Goal: Information Seeking & Learning: Check status

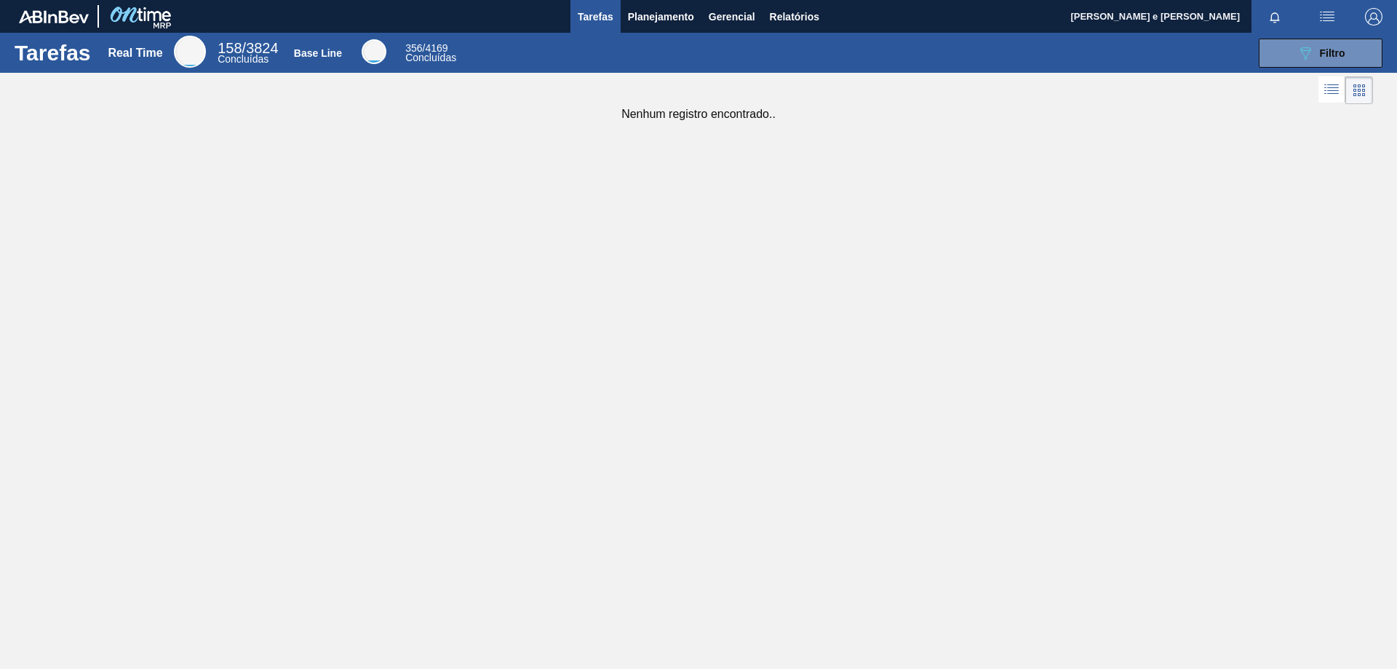
click at [1017, 130] on div "Tarefas Real Time 158 / 3824 Concluídas Base Line 356 / 4169 Concluídas 089F7B8…" at bounding box center [698, 318] width 1397 height 571
drag, startPoint x: 1016, startPoint y: 292, endPoint x: 550, endPoint y: 357, distance: 470.9
click at [1016, 293] on div "Tarefas Real Time 158 / 3824 Concluídas Base Line 356 / 4169 Concluídas 089F7B8…" at bounding box center [698, 318] width 1397 height 571
drag, startPoint x: 798, startPoint y: 210, endPoint x: 810, endPoint y: 141, distance: 69.4
click at [801, 194] on div "Tarefas Real Time 158 / 3824 Concluídas Base Line 356 / 4169 Concluídas 089F7B8…" at bounding box center [698, 318] width 1397 height 571
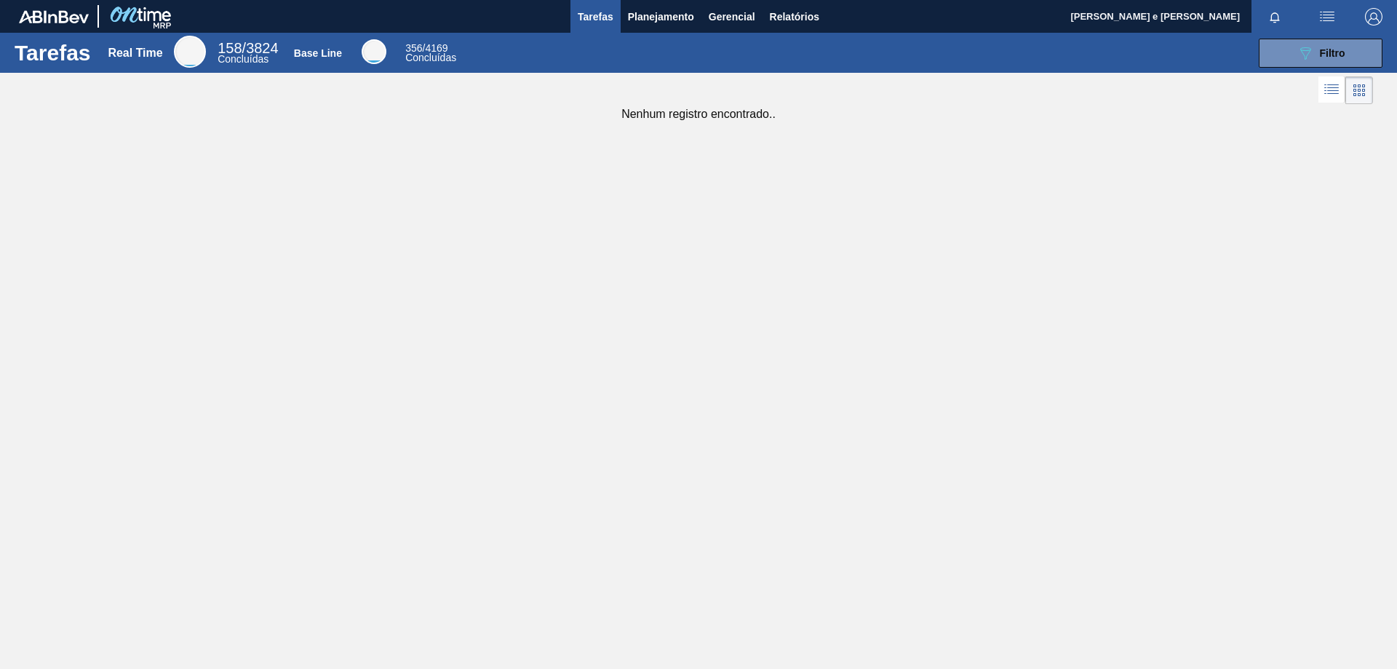
click at [979, 56] on div "089F7B8B-B2A5-4AFE-B5C0-19BA573D28AC Filtro" at bounding box center [927, 53] width 923 height 29
drag, startPoint x: 1070, startPoint y: 79, endPoint x: 1064, endPoint y: 186, distance: 106.4
click at [1070, 89] on div at bounding box center [698, 90] width 1397 height 35
drag, startPoint x: 1130, startPoint y: 161, endPoint x: 1099, endPoint y: 125, distance: 47.4
click at [1122, 163] on div "Tarefas Real Time 158 / 3824 Concluídas Base Line 356 / 4169 Concluídas 089F7B8…" at bounding box center [698, 318] width 1397 height 571
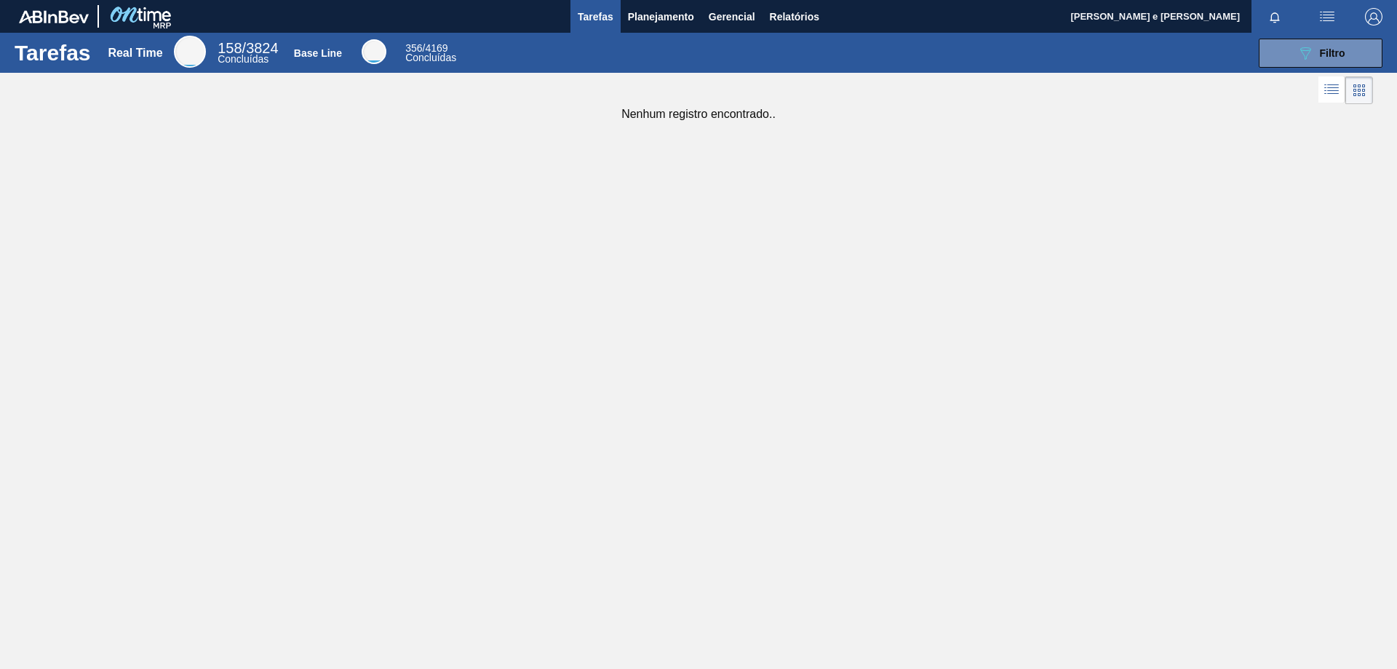
drag, startPoint x: 1099, startPoint y: 125, endPoint x: 1038, endPoint y: 140, distance: 62.3
click at [1026, 181] on div "Tarefas Real Time 158 / 3824 Concluídas Base Line 356 / 4169 Concluídas 089F7B8…" at bounding box center [698, 318] width 1397 height 571
drag, startPoint x: 1038, startPoint y: 140, endPoint x: 949, endPoint y: 268, distance: 156.2
click at [1010, 157] on div "Tarefas Real Time 158 / 3824 Concluídas Base Line 356 / 4169 Concluídas 089F7B8…" at bounding box center [698, 318] width 1397 height 571
drag, startPoint x: 949, startPoint y: 268, endPoint x: 835, endPoint y: 271, distance: 113.5
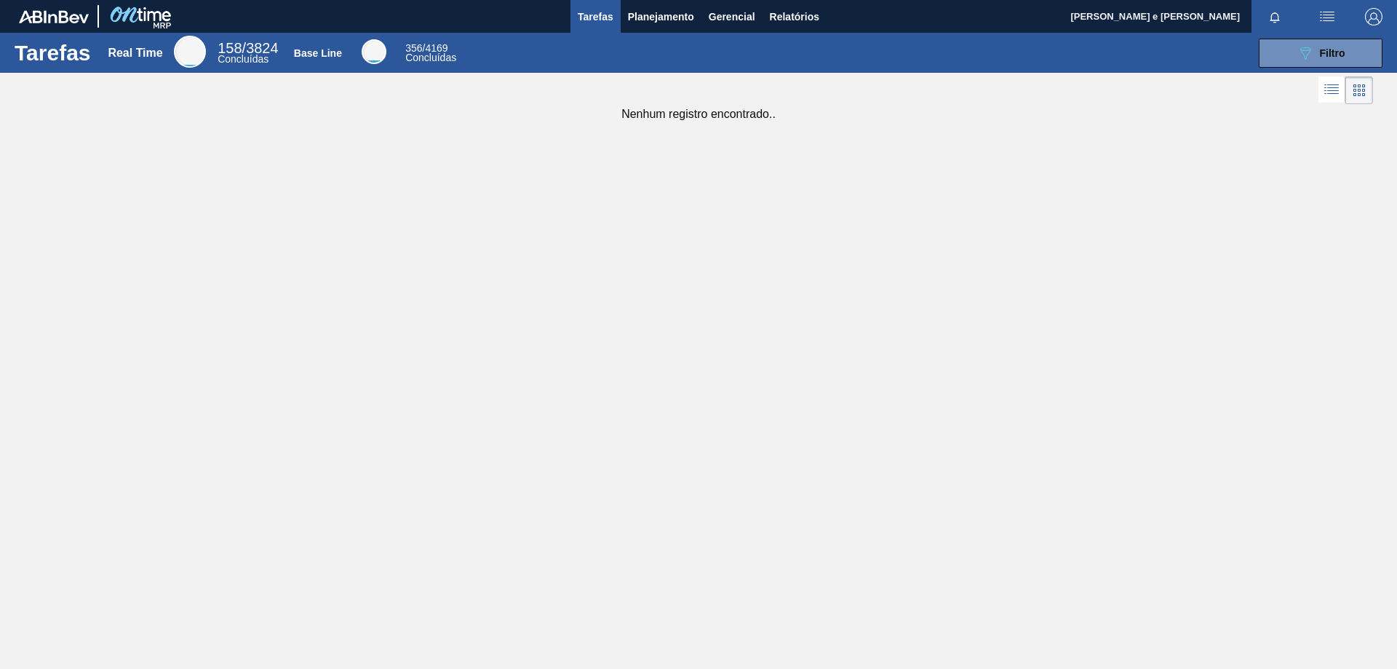
click at [875, 314] on div "Tarefas Real Time 158 / 3824 Concluídas Base Line 356 / 4169 Concluídas 089F7B8…" at bounding box center [698, 318] width 1397 height 571
drag, startPoint x: 974, startPoint y: 258, endPoint x: 578, endPoint y: 0, distance: 472.2
click at [974, 257] on div "Tarefas Real Time 158 / 3824 Concluídas Base Line 356 / 4169 Concluídas 089F7B8…" at bounding box center [698, 318] width 1397 height 571
click at [643, 20] on span "Planejamento" at bounding box center [661, 16] width 66 height 17
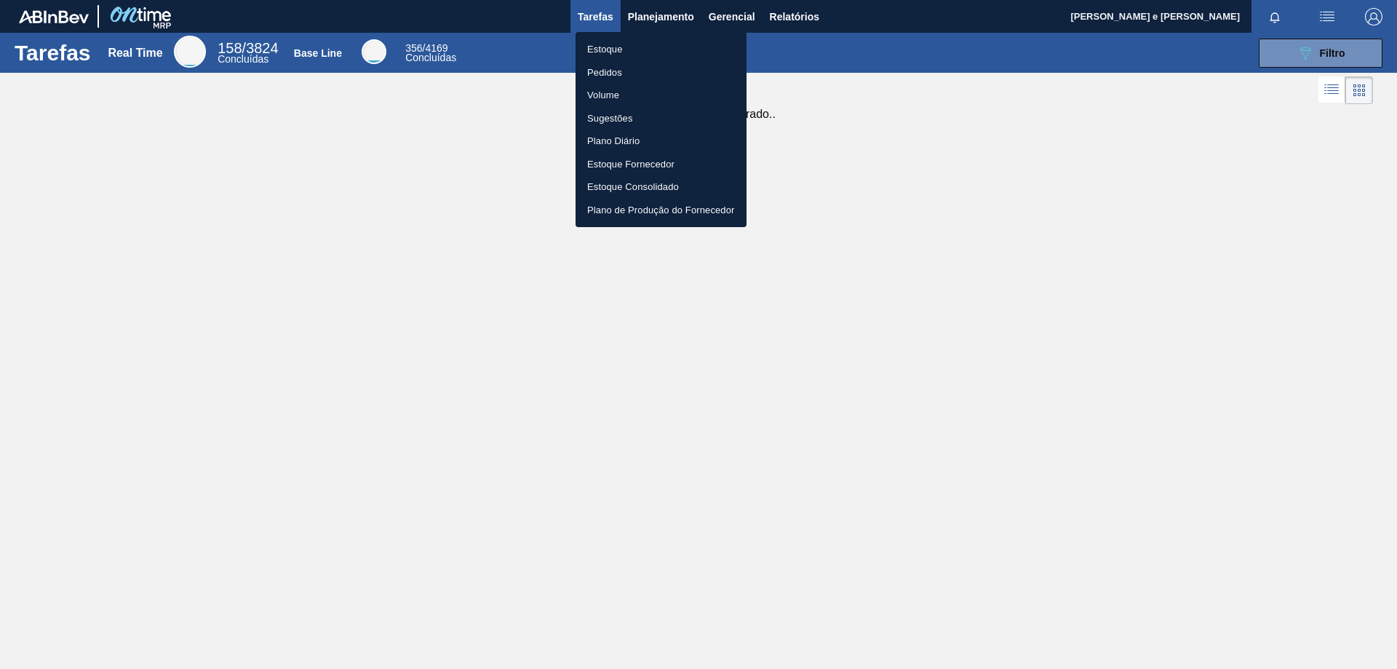
click at [610, 48] on li "Estoque" at bounding box center [661, 49] width 171 height 23
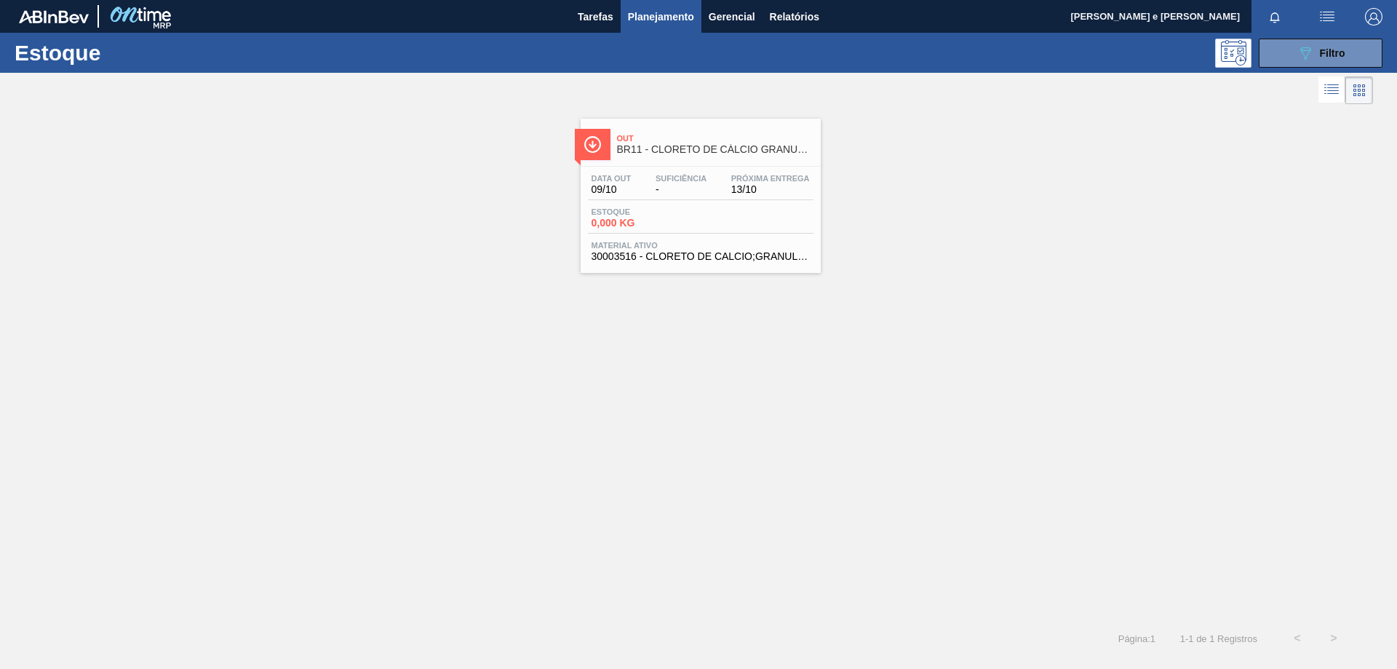
click at [832, 389] on div "Out BR11 - CLORETO DE CÁLCIO GRANULADO Data out 09/10 Suficiência - Próxima Ent…" at bounding box center [698, 364] width 1397 height 512
click at [1291, 66] on button "089F7B8B-B2A5-4AFE-B5C0-19BA573D28AC Filtro" at bounding box center [1321, 53] width 124 height 29
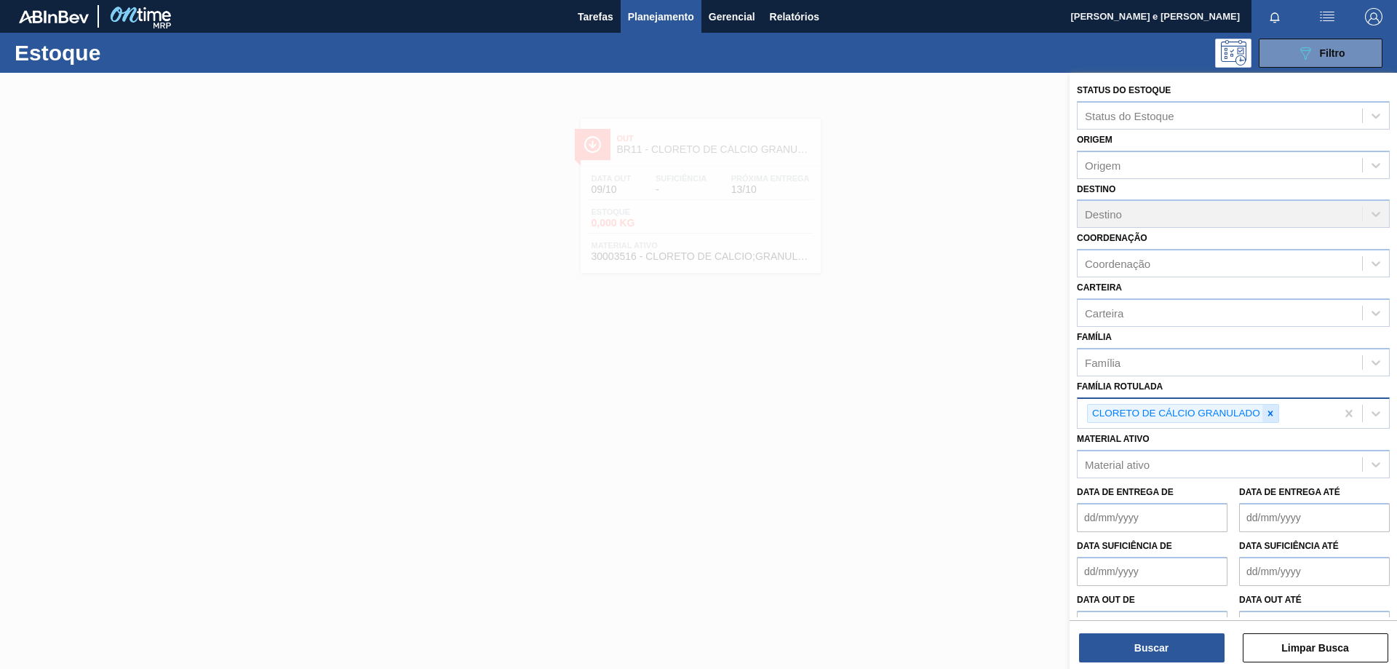
click at [1273, 412] on icon at bounding box center [1270, 413] width 10 height 10
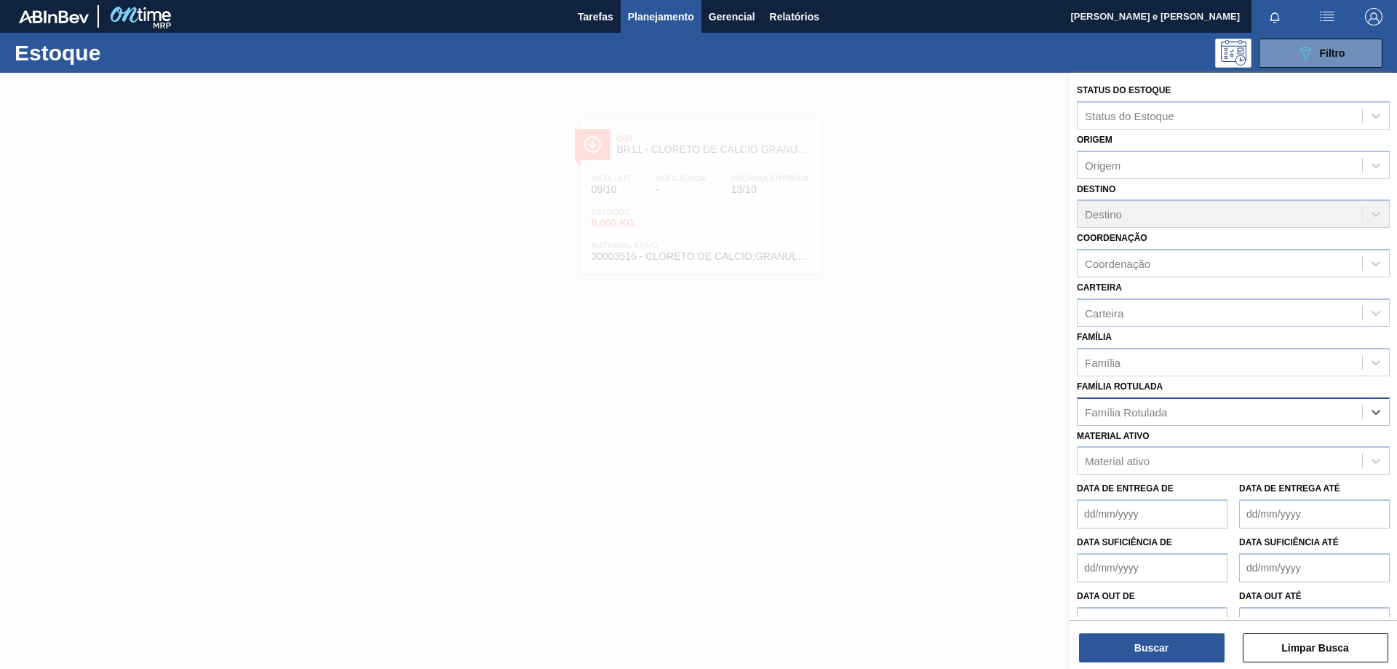
click at [1272, 413] on div "Família Rotulada" at bounding box center [1220, 411] width 284 height 21
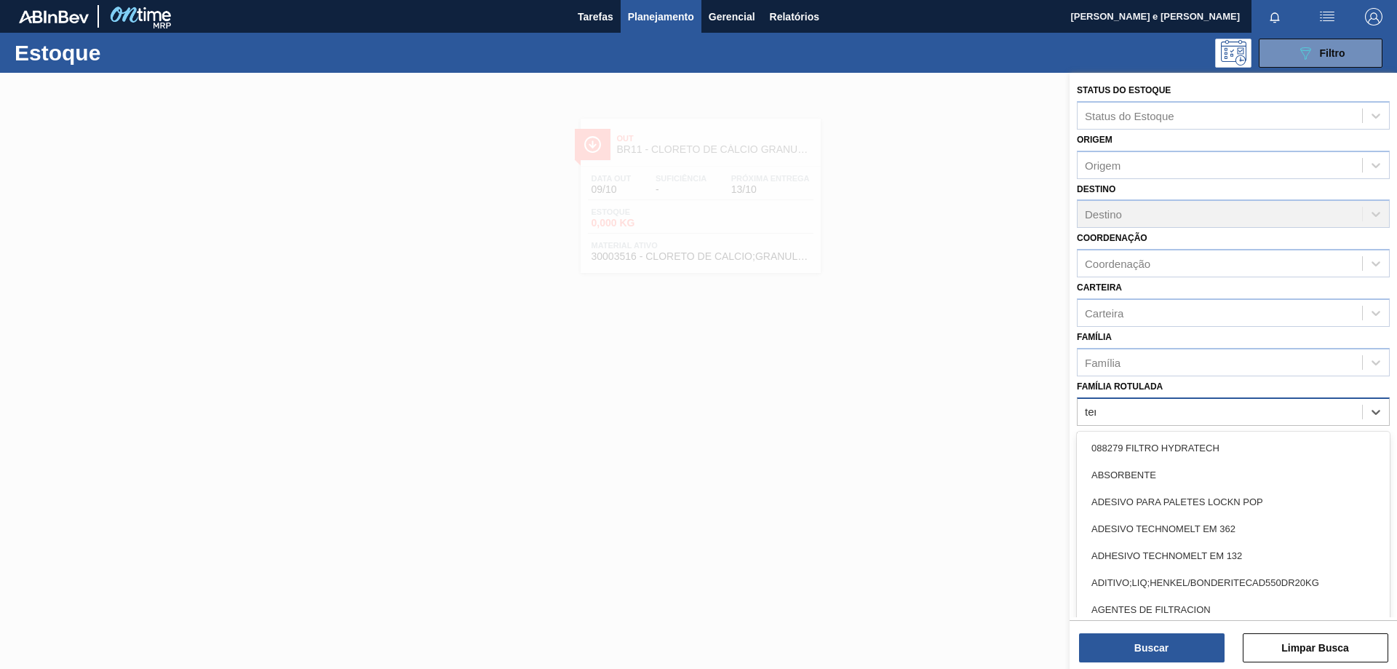
type Rotulada "terra"
click at [1168, 597] on div "TERRA INFUSORIA HYFLO" at bounding box center [1233, 606] width 313 height 27
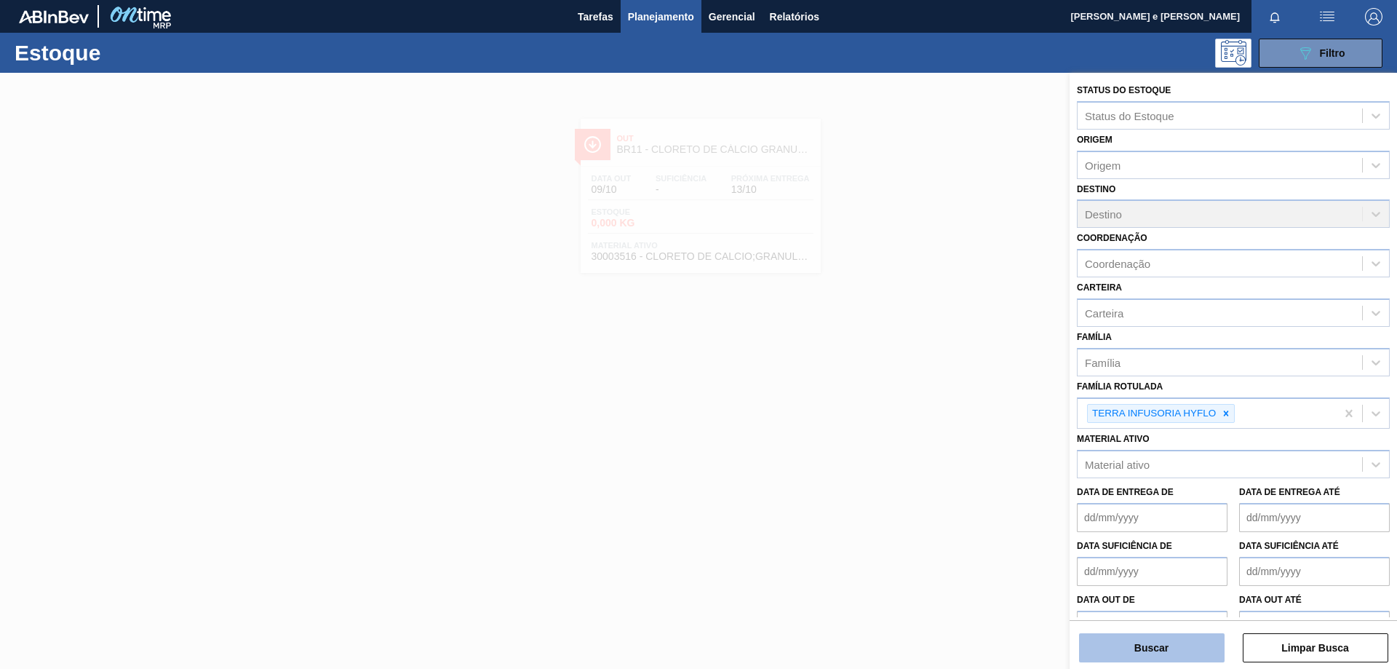
click at [1158, 658] on button "Buscar" at bounding box center [1152, 647] width 146 height 29
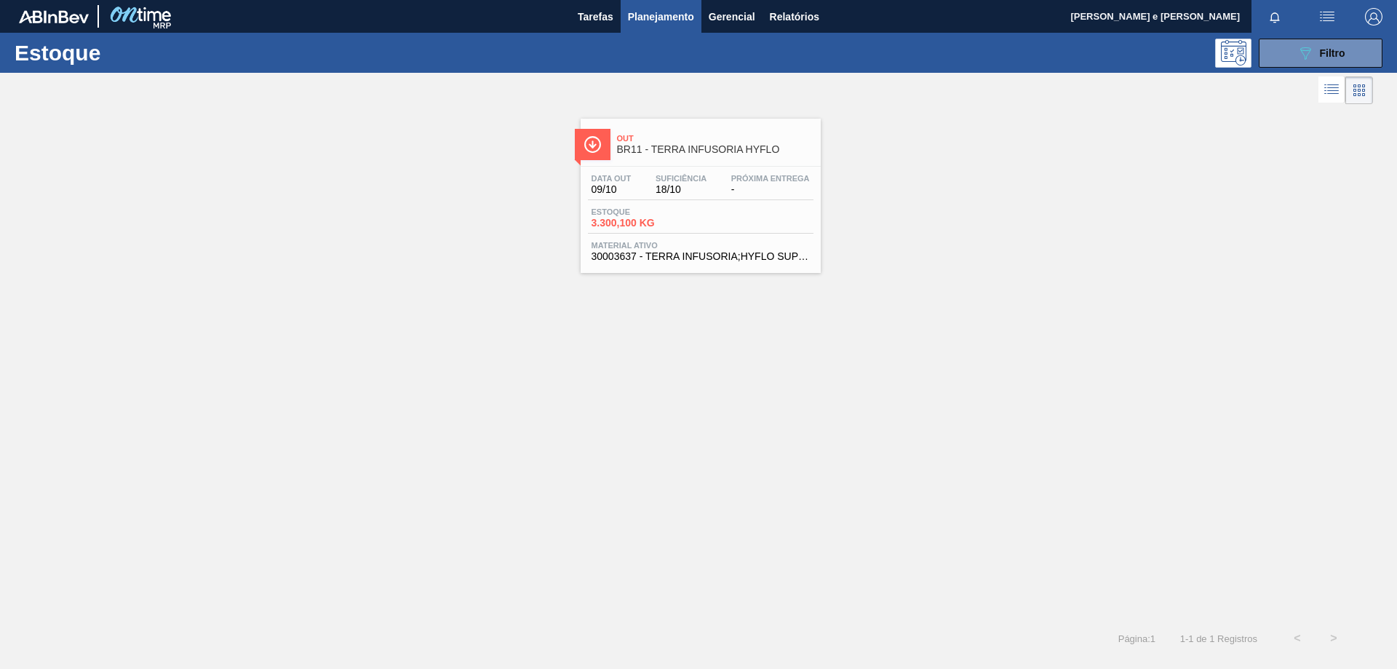
click at [653, 135] on span "Out" at bounding box center [715, 138] width 196 height 9
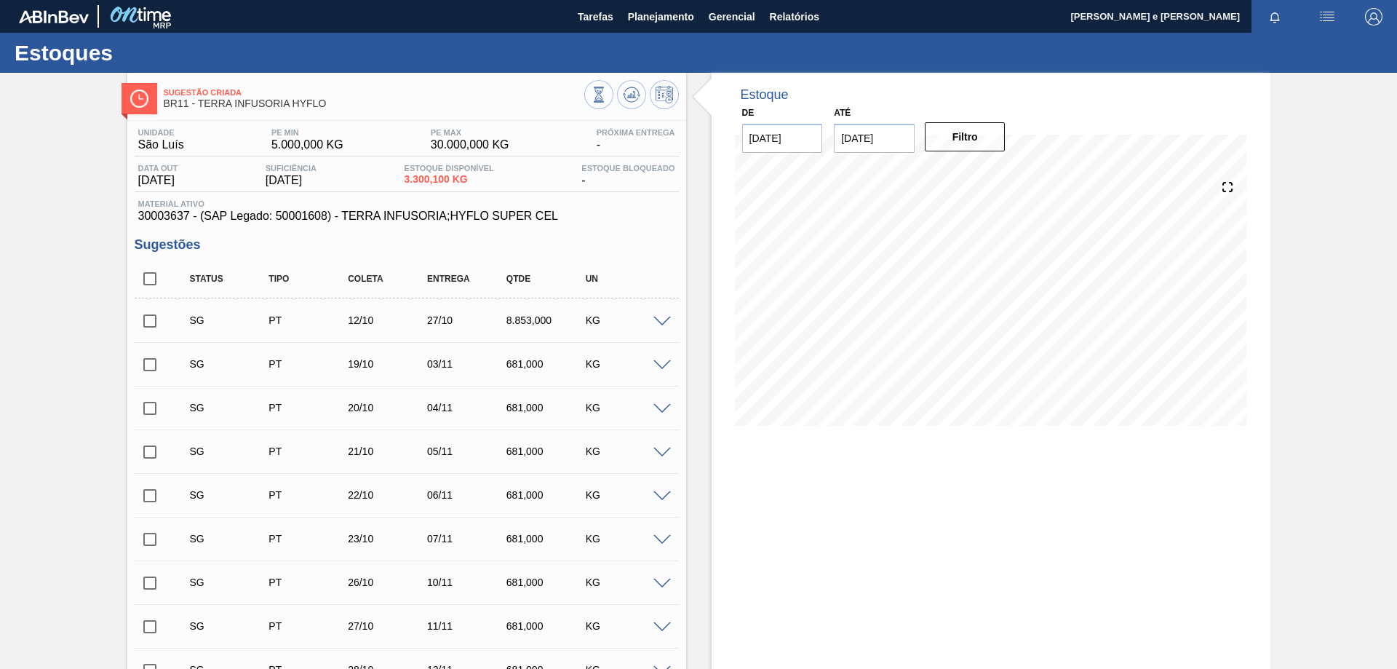
click at [432, 198] on div "Unidade São Luís PE MIN 5.000,000 KG PE MAX 30.000,000 KG Próxima Entrega - Dat…" at bounding box center [407, 175] width 544 height 95
click at [618, 199] on div "Unidade São Luís PE MIN 5.000,000 KG PE MAX 30.000,000 KG Próxima Entrega - Dat…" at bounding box center [407, 175] width 544 height 95
click at [605, 214] on span "30003637 - (SAP Legado: 50001608) - TERRA INFUSORIA;HYFLO SUPER CEL" at bounding box center [406, 216] width 537 height 13
click at [338, 222] on span "30003637 - (SAP Legado: 50001608) - TERRA INFUSORIA;HYFLO SUPER CEL" at bounding box center [406, 216] width 537 height 13
click at [1099, 73] on div "Estoque" at bounding box center [991, 88] width 524 height 30
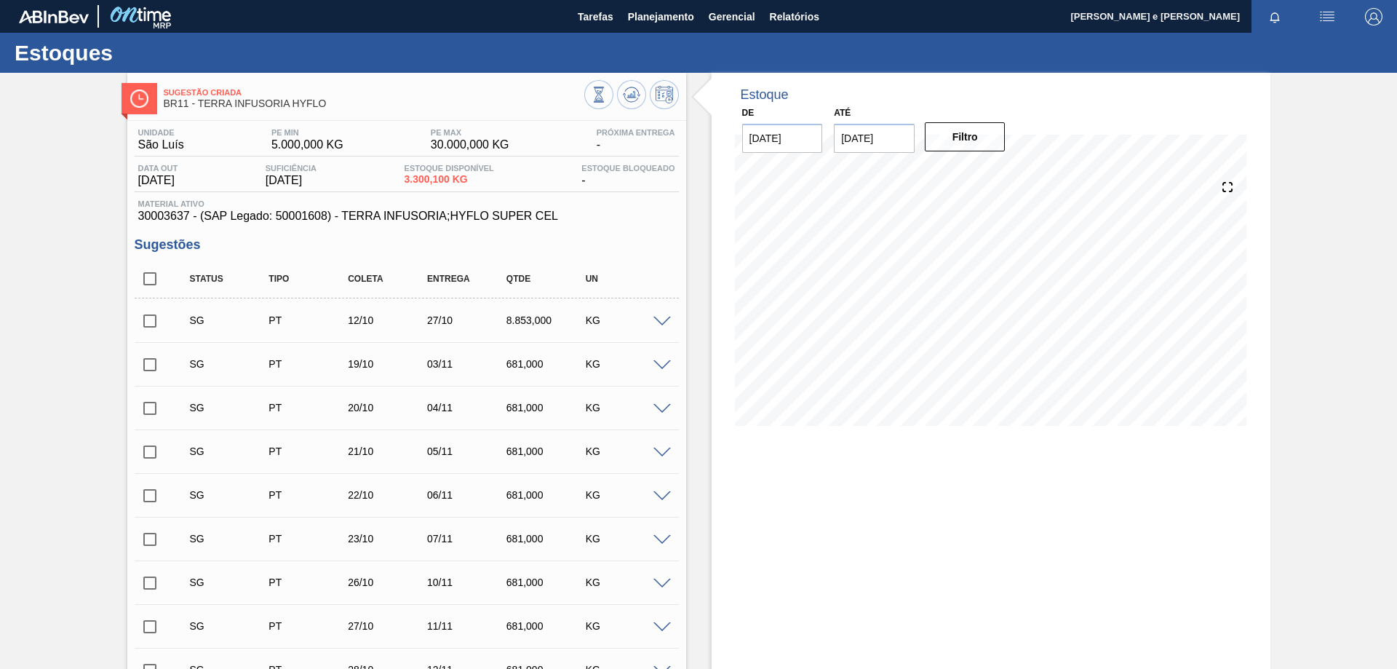
click at [416, 214] on span "30003637 - (SAP Legado: 50001608) - TERRA INFUSORIA;HYFLO SUPER CEL" at bounding box center [406, 216] width 537 height 13
click at [477, 210] on span "30003637 - (SAP Legado: 50001608) - TERRA INFUSORIA;HYFLO SUPER CEL" at bounding box center [406, 216] width 537 height 13
click at [296, 47] on div "Estoques" at bounding box center [698, 53] width 1397 height 40
click at [506, 50] on div "Estoques" at bounding box center [698, 53] width 1397 height 40
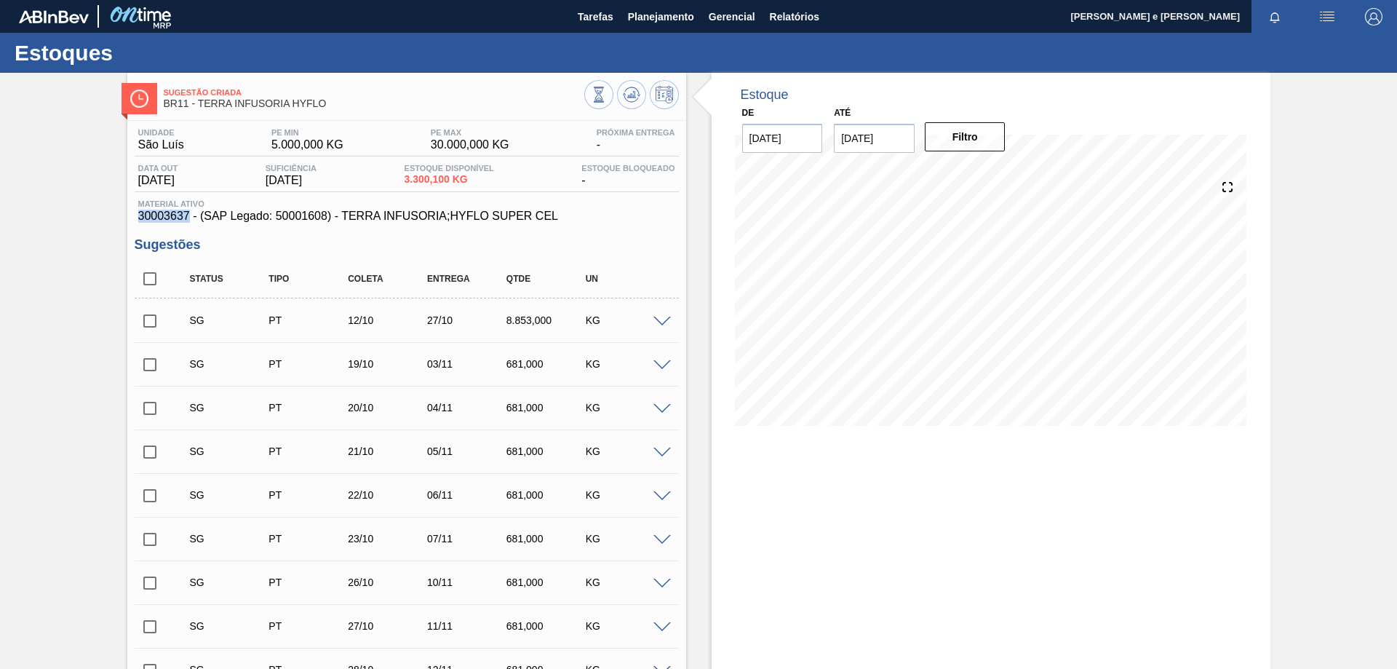
drag, startPoint x: 138, startPoint y: 211, endPoint x: 187, endPoint y: 210, distance: 48.8
click at [187, 210] on span "30003637 - (SAP Legado: 50001608) - TERRA INFUSORIA;HYFLO SUPER CEL" at bounding box center [406, 216] width 537 height 13
copy span "30003637"
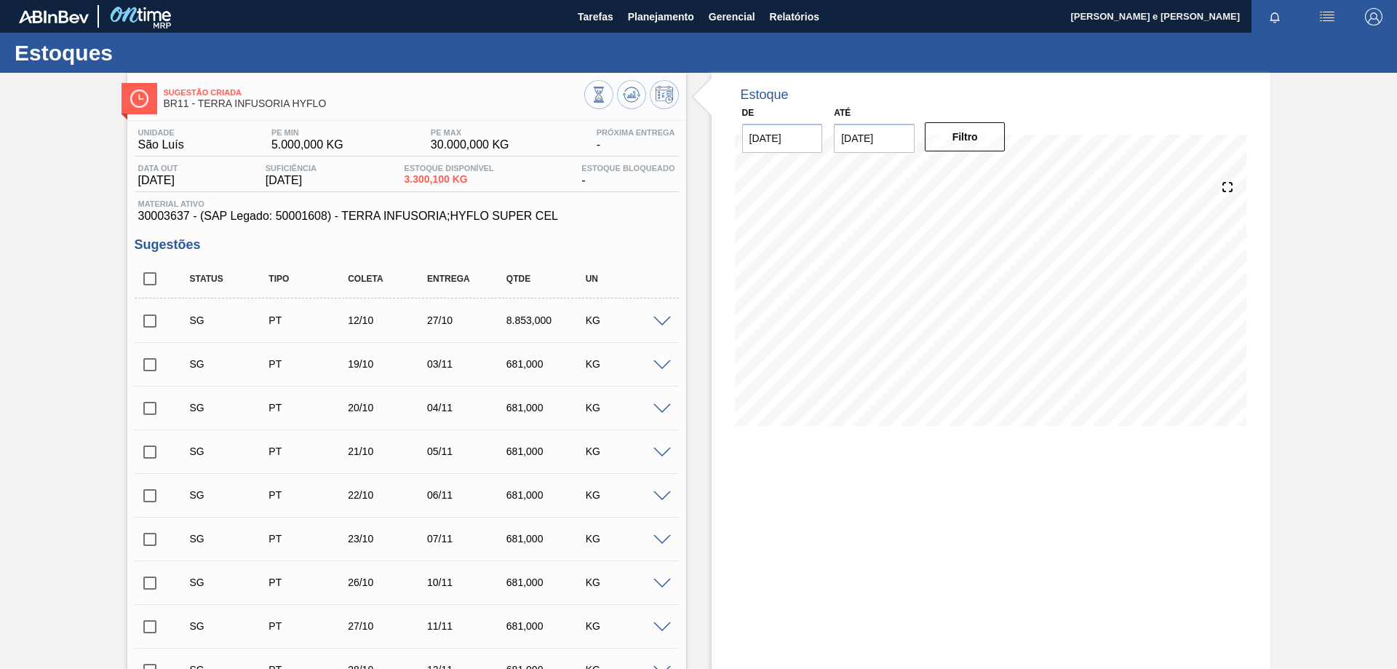
click at [774, 437] on div "09/10 Projeção de Estoque 3,195.1 Nec.SAP 105 Política Objetiva 5,000 Máximo 30…" at bounding box center [991, 301] width 512 height 291
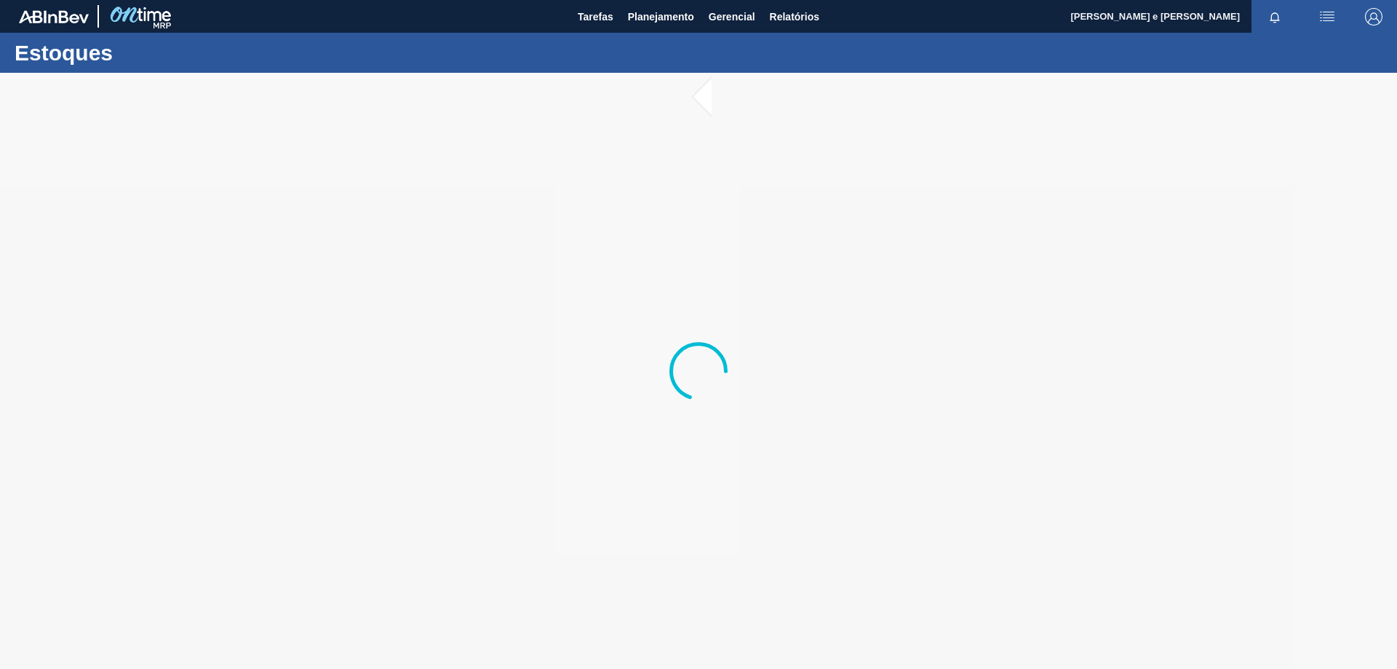
click at [849, 285] on div at bounding box center [698, 371] width 1397 height 596
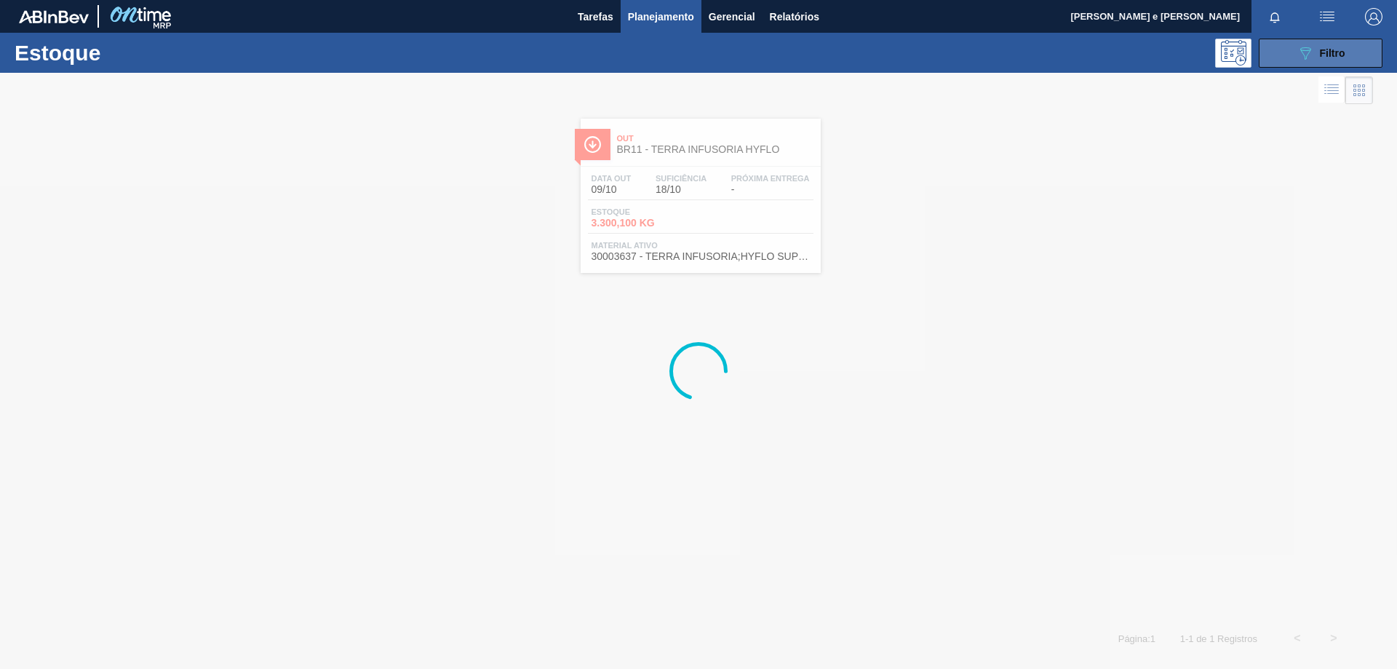
click at [1309, 42] on button "089F7B8B-B2A5-4AFE-B5C0-19BA573D28AC Filtro" at bounding box center [1321, 53] width 124 height 29
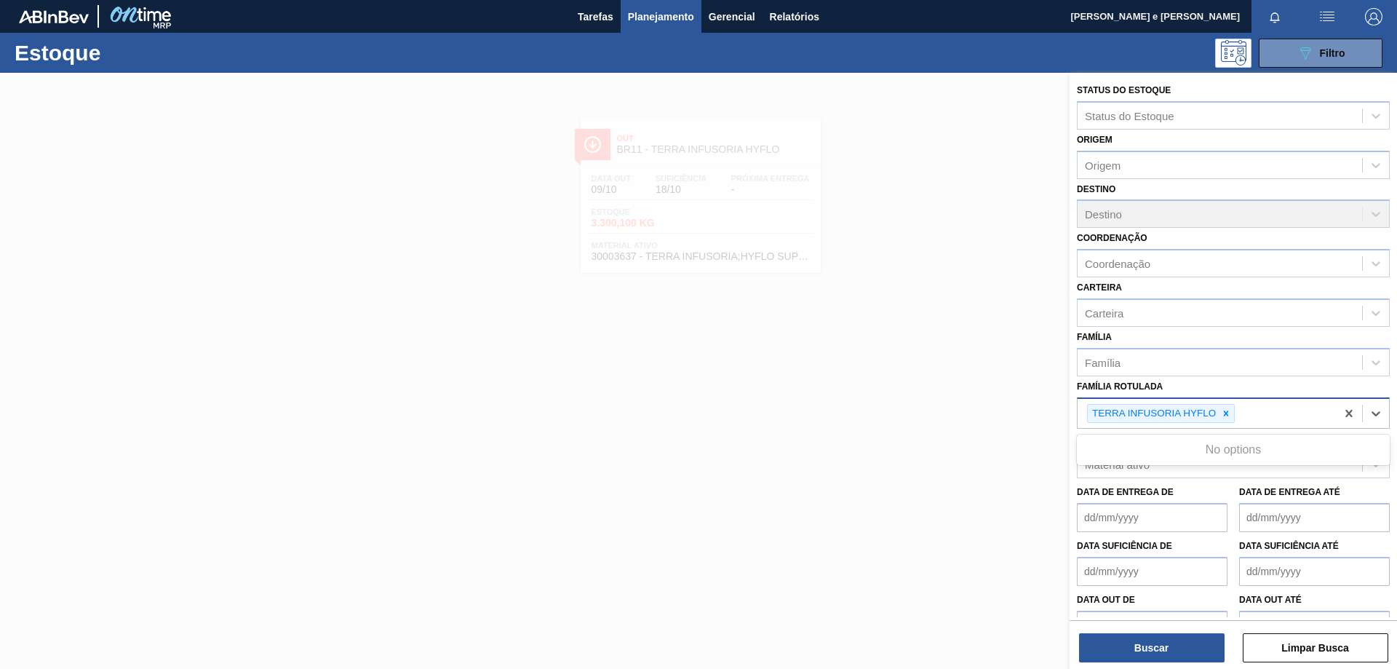
click at [1286, 423] on div "TERRA INFUSORIA HYFLO" at bounding box center [1207, 414] width 258 height 30
click at [702, 298] on div at bounding box center [698, 407] width 1397 height 669
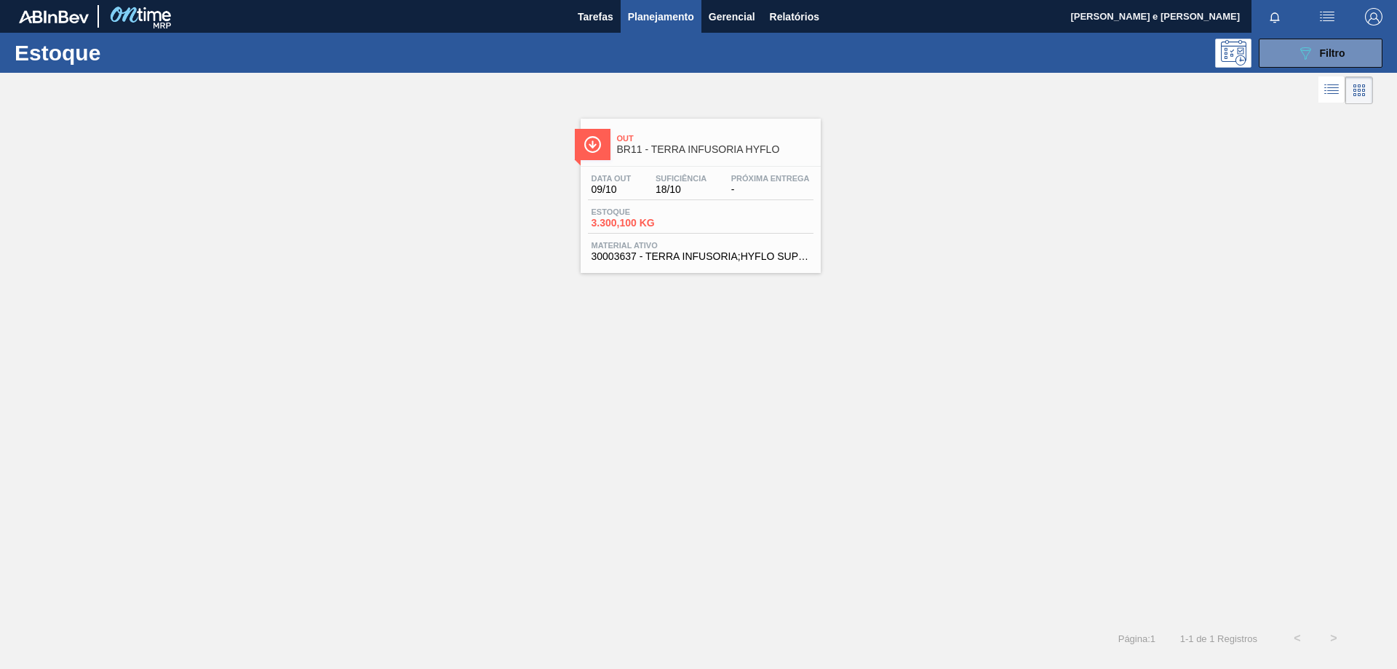
click at [998, 79] on div at bounding box center [686, 90] width 1373 height 35
click at [1318, 44] on div "089F7B8B-B2A5-4AFE-B5C0-19BA573D28AC Filtro" at bounding box center [1321, 52] width 49 height 17
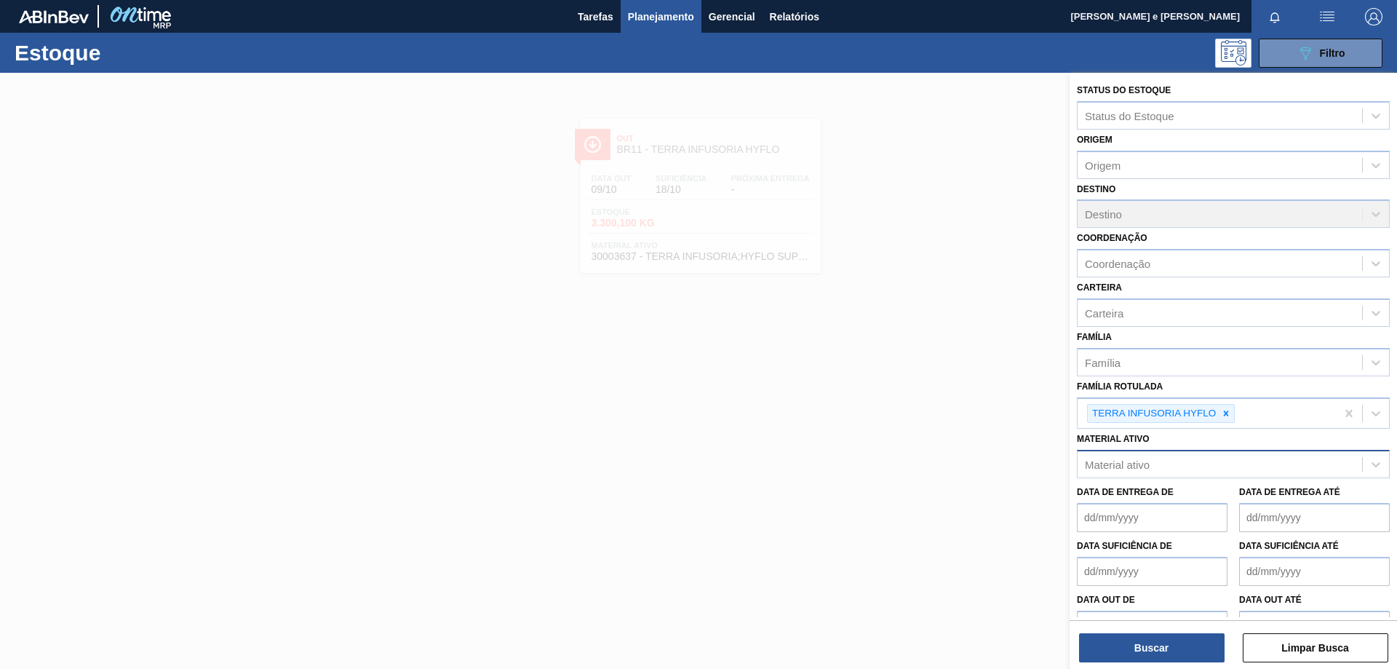
scroll to position [30, 0]
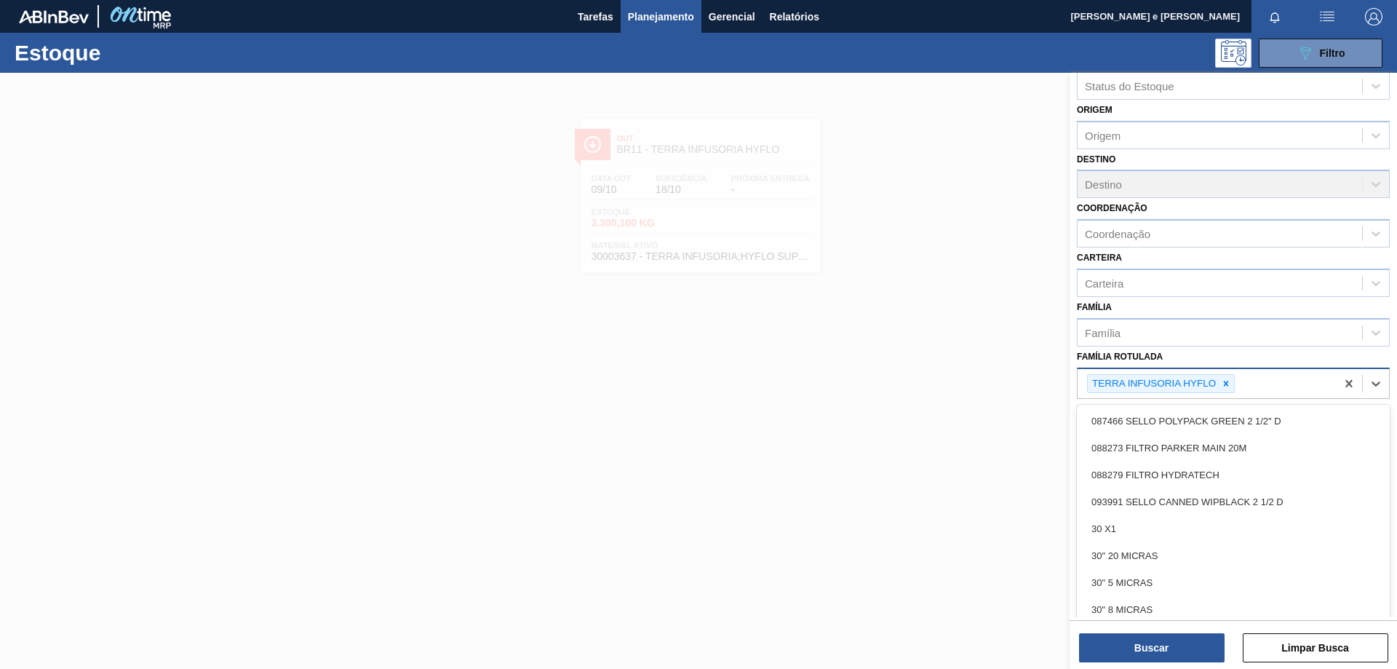
click at [1302, 381] on div "TERRA INFUSORIA HYFLO" at bounding box center [1207, 384] width 258 height 30
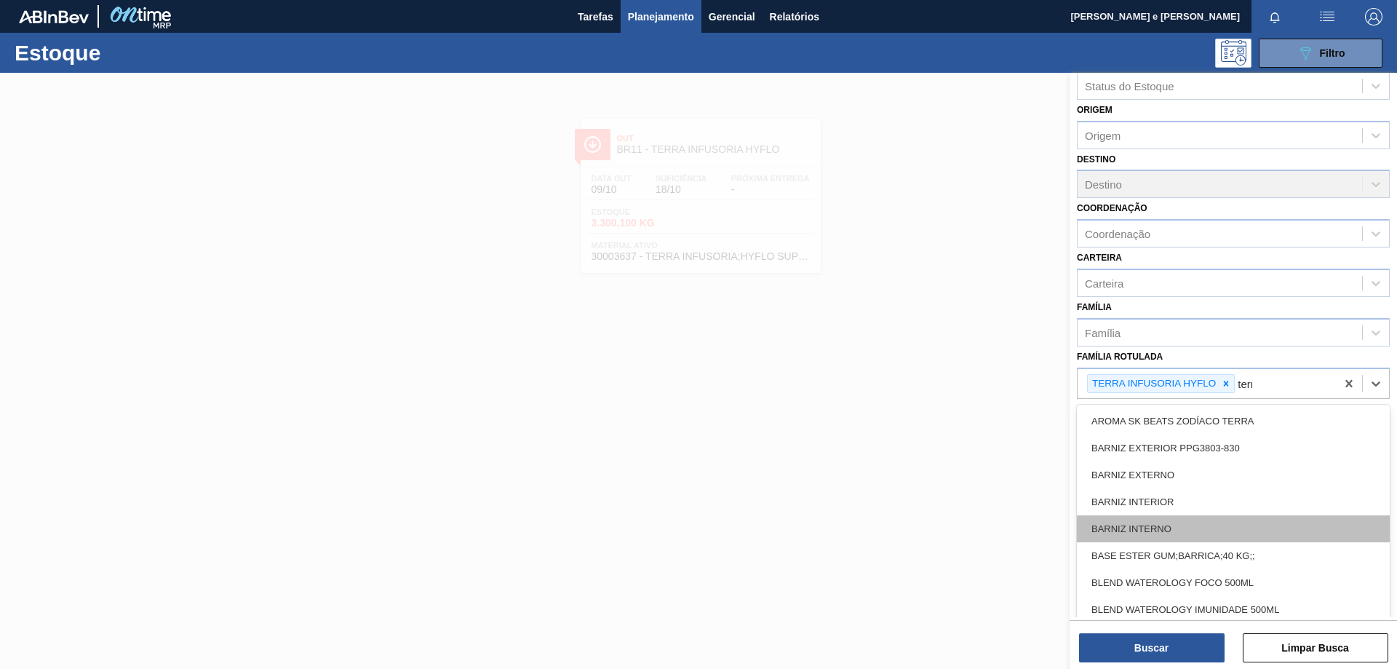
type Rotulada "terra"
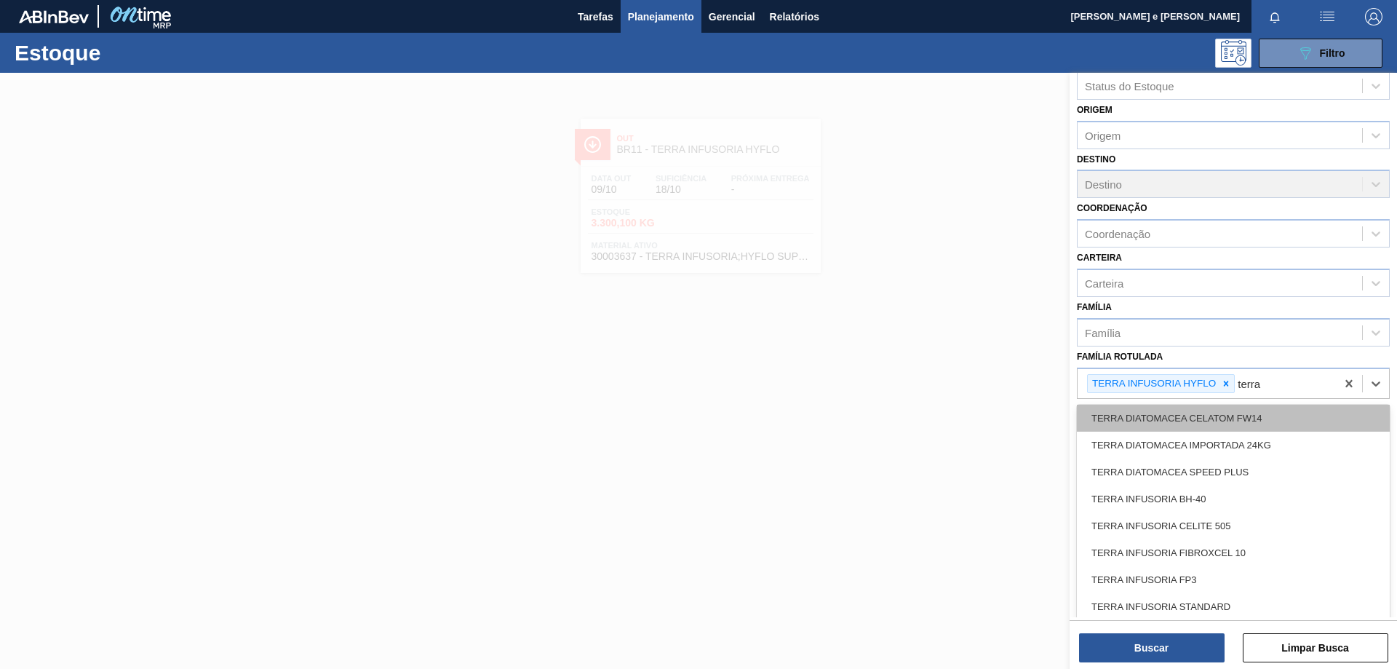
click at [1217, 425] on div "TERRA DIATOMACEA CELATOM FW14" at bounding box center [1233, 418] width 313 height 27
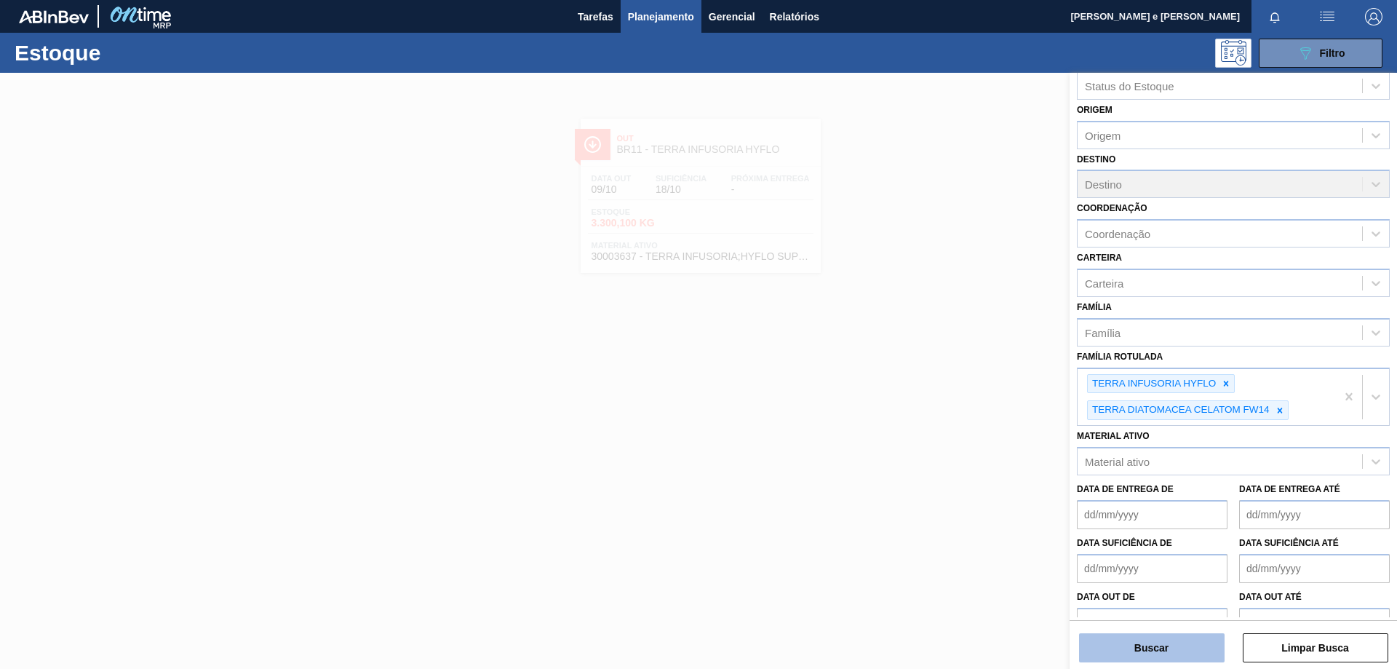
click at [1179, 649] on button "Buscar" at bounding box center [1152, 647] width 146 height 29
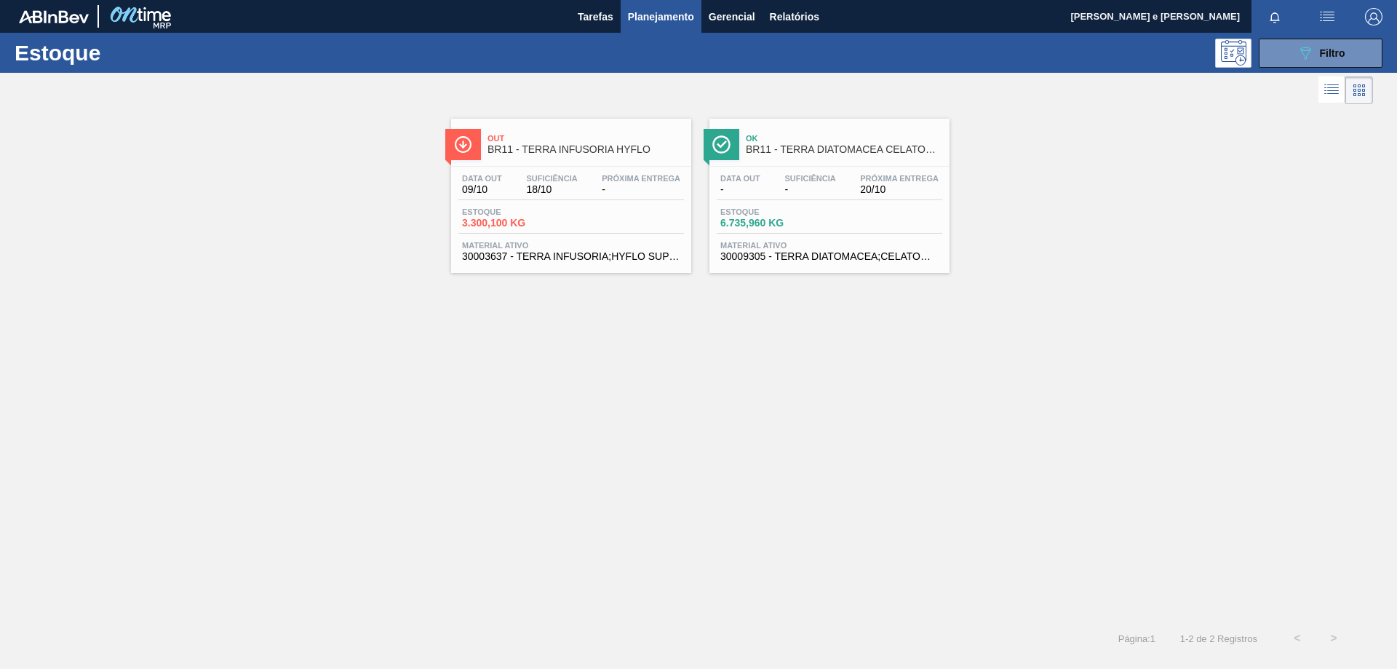
click at [871, 156] on div "Ok BR11 - TERRA DIATOMACEA CELATOM FW14" at bounding box center [844, 144] width 196 height 33
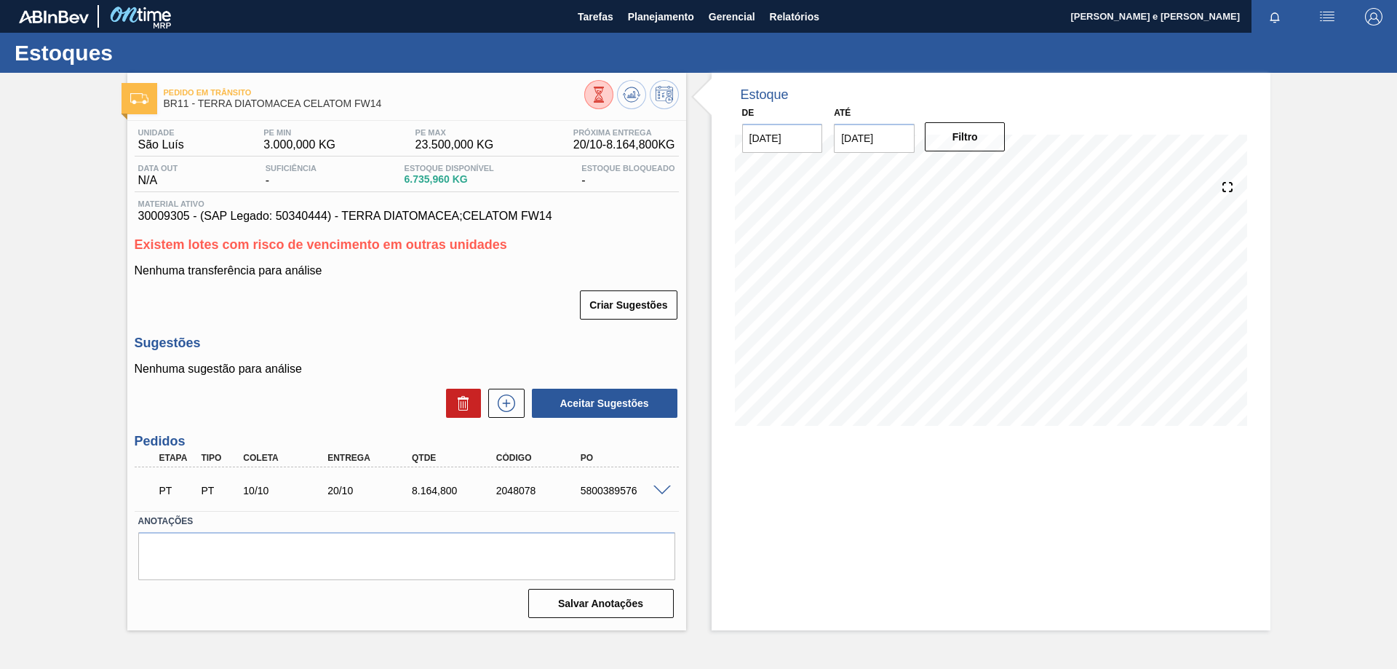
click at [327, 310] on div "Criar Sugestões" at bounding box center [407, 305] width 544 height 32
click at [346, 313] on div "Criar Sugestões" at bounding box center [407, 305] width 544 height 32
click at [598, 203] on span "Material ativo" at bounding box center [406, 203] width 537 height 9
click at [808, 465] on div "Estoque De 09/10/2025 Até 23/10/2025 Filtro 09/10 Projeção de Estoque 6,735.96 …" at bounding box center [991, 351] width 559 height 557
click at [370, 327] on div "Unidade São Luís PE MIN 3.000,000 KG PE MAX 23.500,000 KG Próxima Entrega 20/10…" at bounding box center [406, 372] width 559 height 502
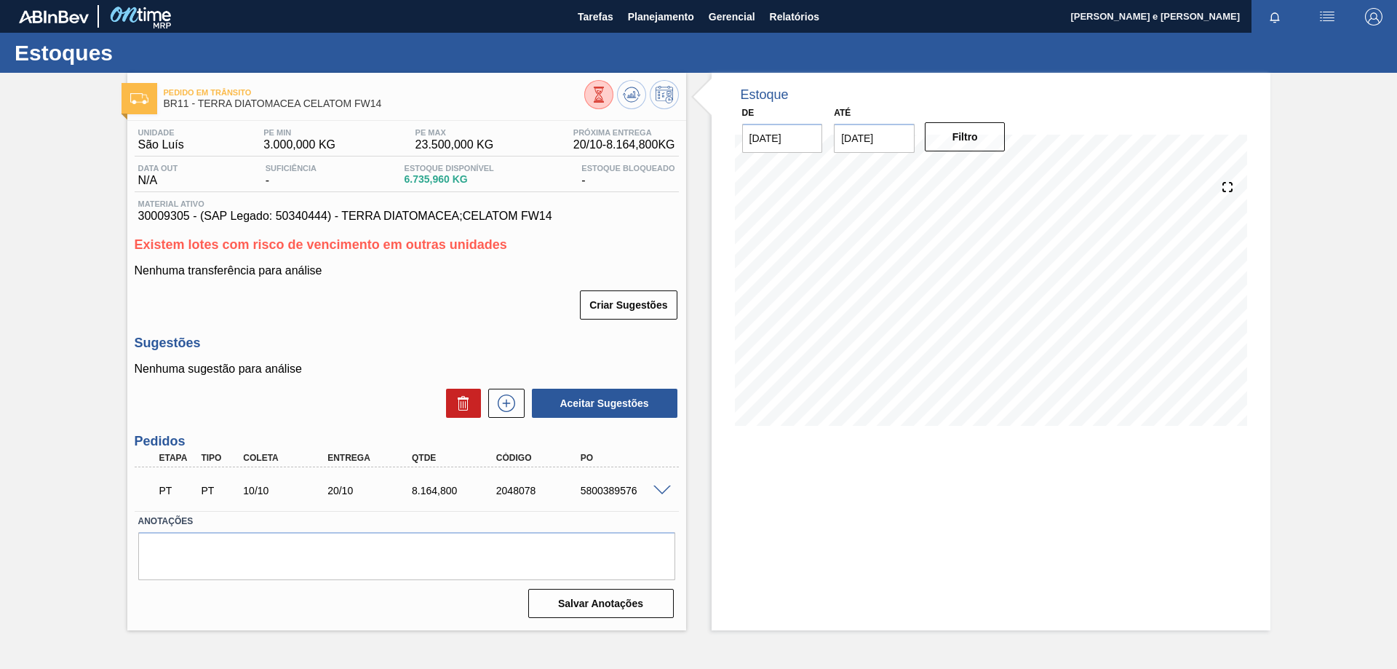
click at [892, 546] on div "Estoque De 09/10/2025 Até 23/10/2025 Filtro 09/10 Projeção de Estoque 6,735.96 …" at bounding box center [991, 351] width 559 height 557
click at [835, 573] on div "Estoque De 09/10/2025 Até 23/10/2025 Filtro 09/10 Projeção de Estoque 6,735.96 …" at bounding box center [991, 351] width 559 height 557
click at [771, 450] on div "Estoque De 09/10/2025 Até 23/10/2025 Filtro 10/10 Projeção de Estoque 6,735.96 …" at bounding box center [991, 351] width 559 height 557
click at [757, 445] on div "09/10 Projeção de Estoque 6,735.96 Nec.SAP 0 Política Objetiva 13,250 Transf. E…" at bounding box center [991, 301] width 512 height 291
click at [729, 349] on div "09/10 Projeção de Estoque 6,735.96 Nec.SAP 0 Política Objetiva 13,250 Transf. E…" at bounding box center [991, 301] width 524 height 291
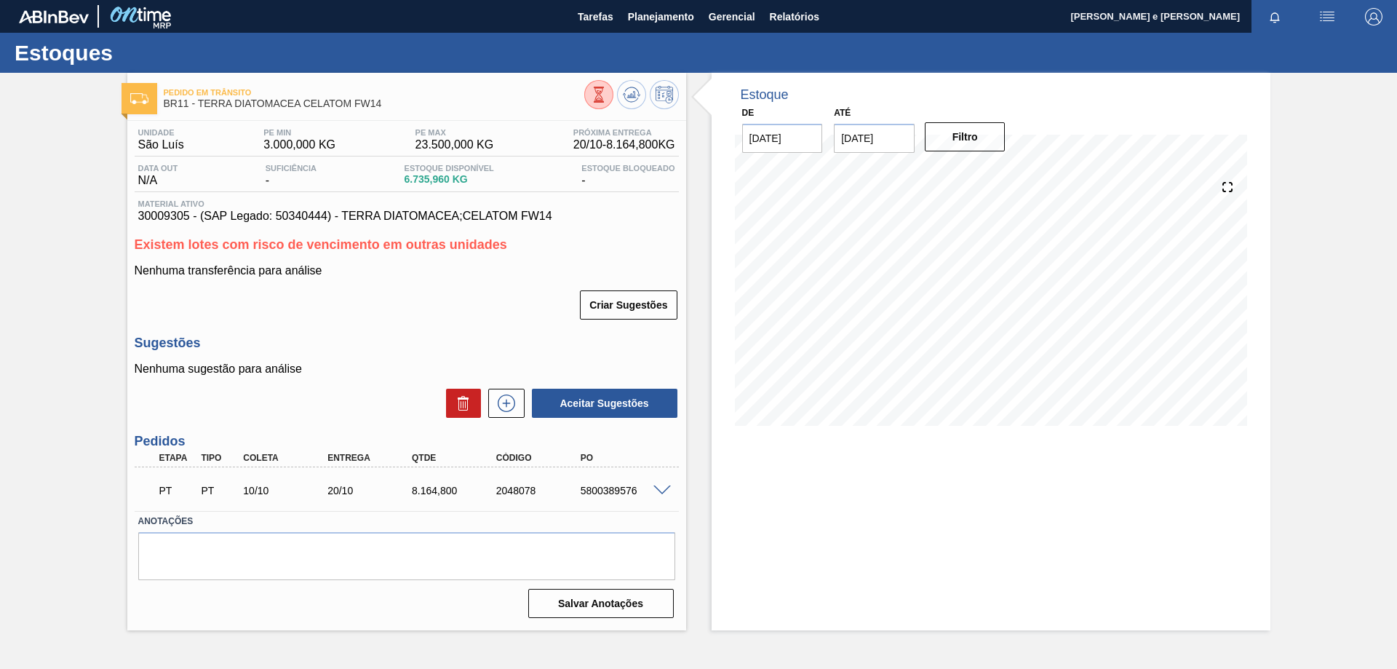
click at [728, 589] on div "Estoque De 09/10/2025 Até 23/10/2025 Filtro 09/10 Projeção de Estoque 6,735.96 …" at bounding box center [991, 351] width 559 height 557
click at [1050, 508] on div "Estoque De 09/10/2025 Até 23/10/2025 Filtro 15/10 Projeção de Estoque 6,735.96 …" at bounding box center [991, 351] width 559 height 557
click at [1201, 501] on div "Estoque De 09/10/2025 Até 23/10/2025 Filtro 15/10 Projeção de Estoque 6,735.96 …" at bounding box center [991, 351] width 559 height 557
click at [719, 594] on div "Estoque De 09/10/2025 Até 23/10/2025 Filtro 15/10 Projeção de Estoque 6,735.96 …" at bounding box center [991, 351] width 559 height 557
click at [789, 452] on div "Estoque De 09/10/2025 Até 23/10/2025 Filtro 15/10 Projeção de Estoque 6,735.96 …" at bounding box center [991, 351] width 559 height 557
